Goal: Find specific page/section: Find specific page/section

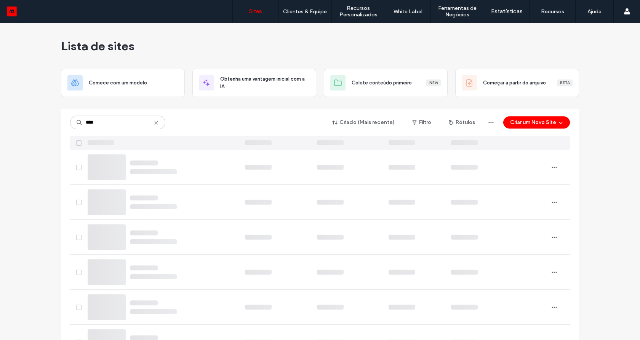
drag, startPoint x: 0, startPoint y: 0, endPoint x: 72, endPoint y: 124, distance: 143.1
click at [72, 124] on input "****" at bounding box center [117, 123] width 95 height 14
type input "******"
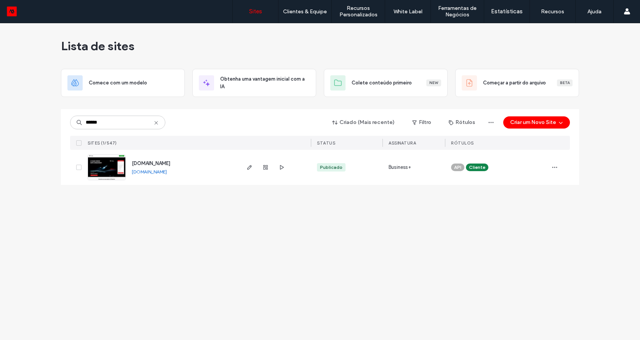
click at [112, 171] on img at bounding box center [106, 181] width 37 height 52
